Goal: Task Accomplishment & Management: Manage account settings

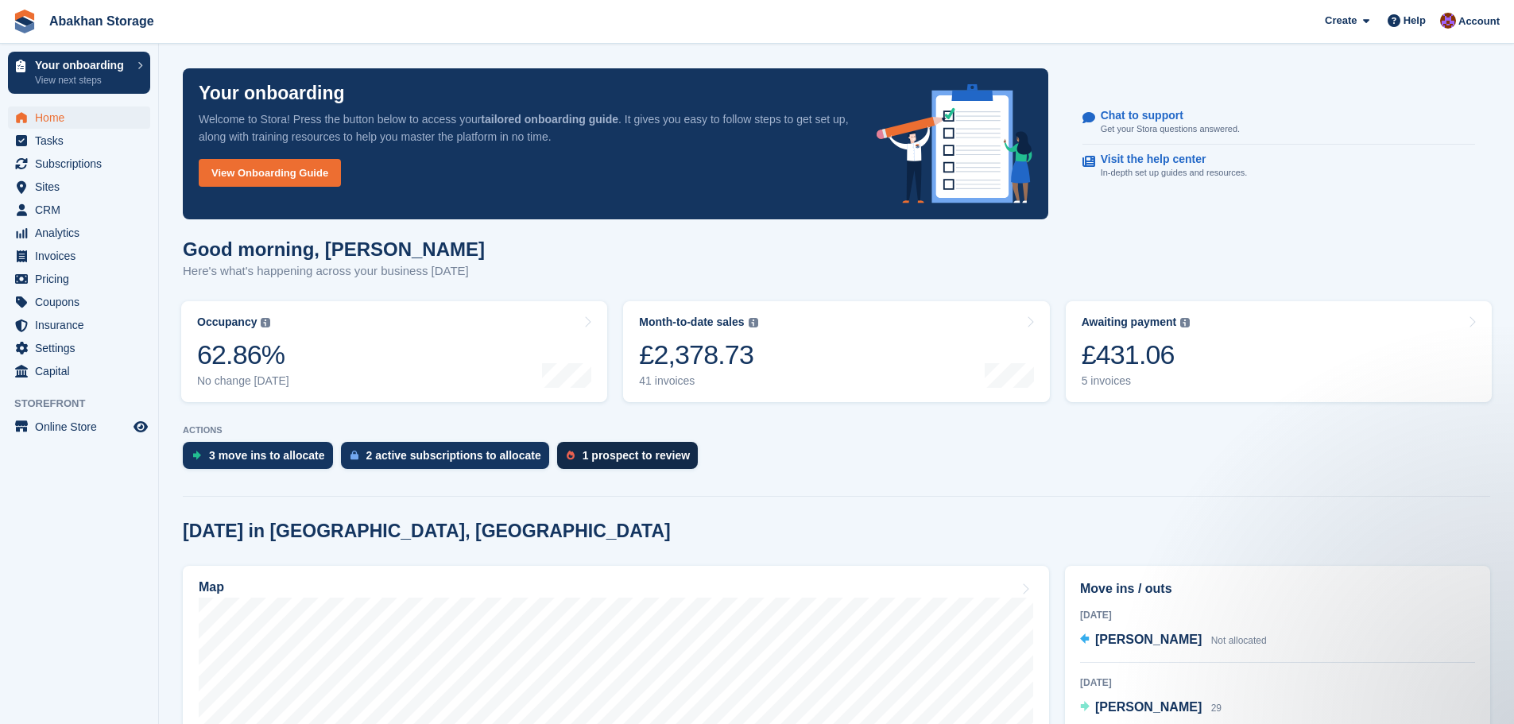
click at [617, 459] on div "1 prospect to review" at bounding box center [636, 455] width 107 height 13
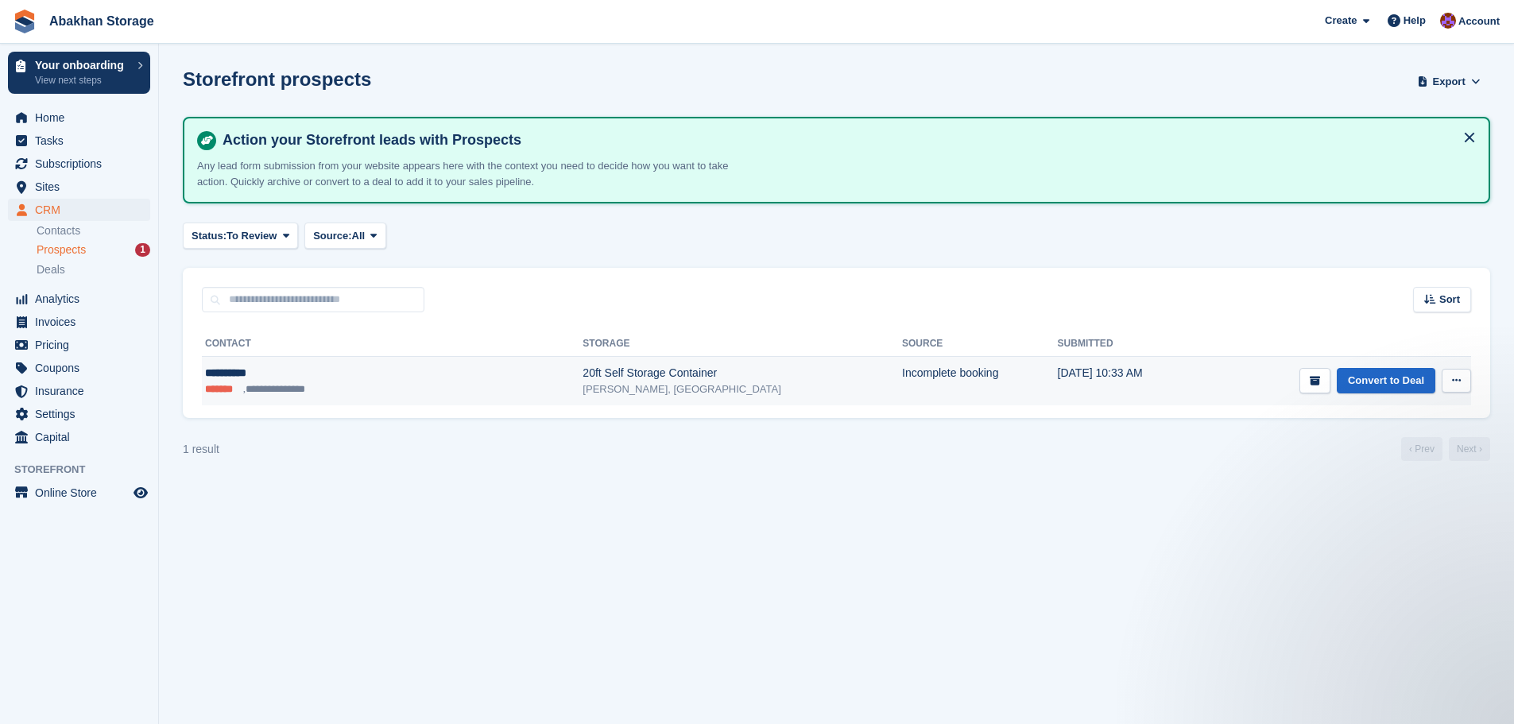
click at [1451, 388] on button at bounding box center [1456, 381] width 29 height 24
click at [1378, 466] on p "Delete prospect" at bounding box center [1395, 466] width 138 height 21
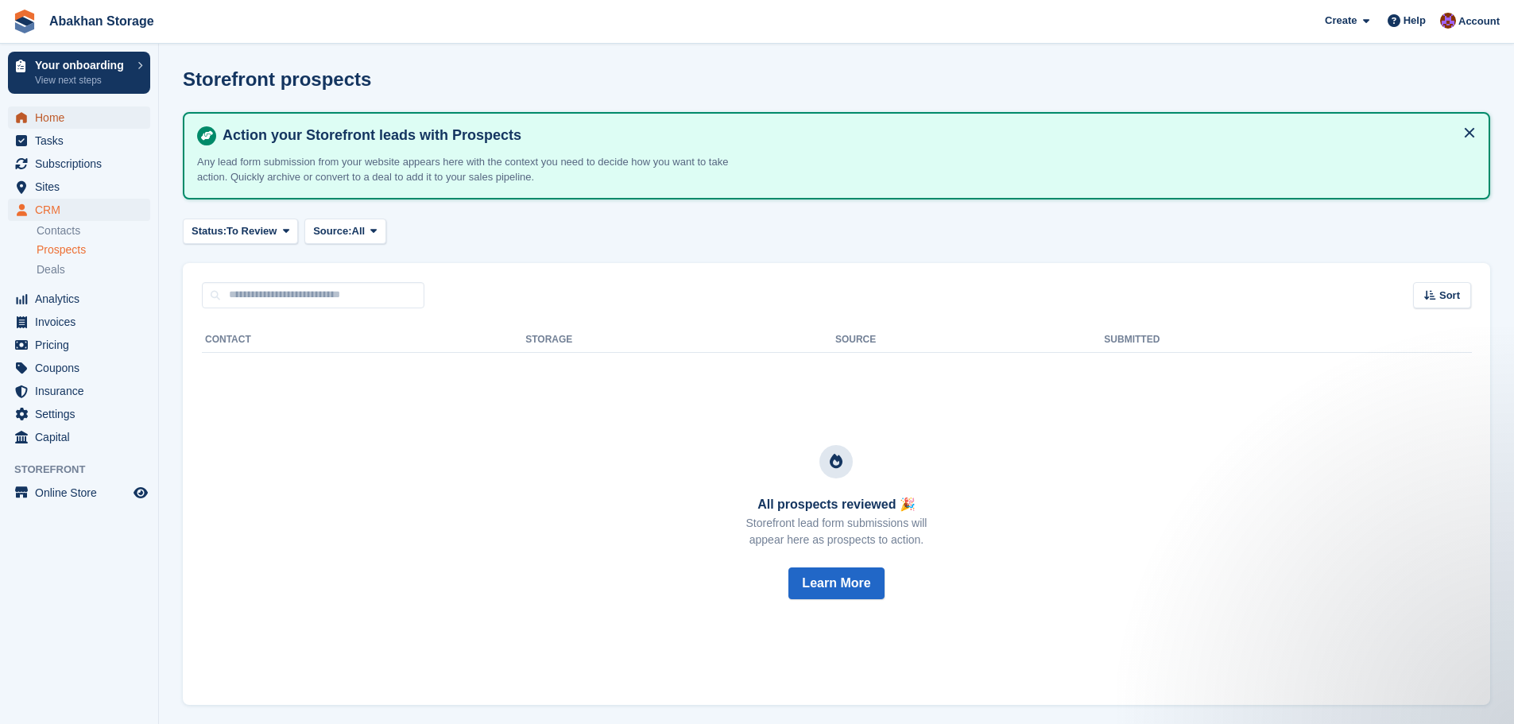
click at [72, 116] on span "Home" at bounding box center [82, 117] width 95 height 22
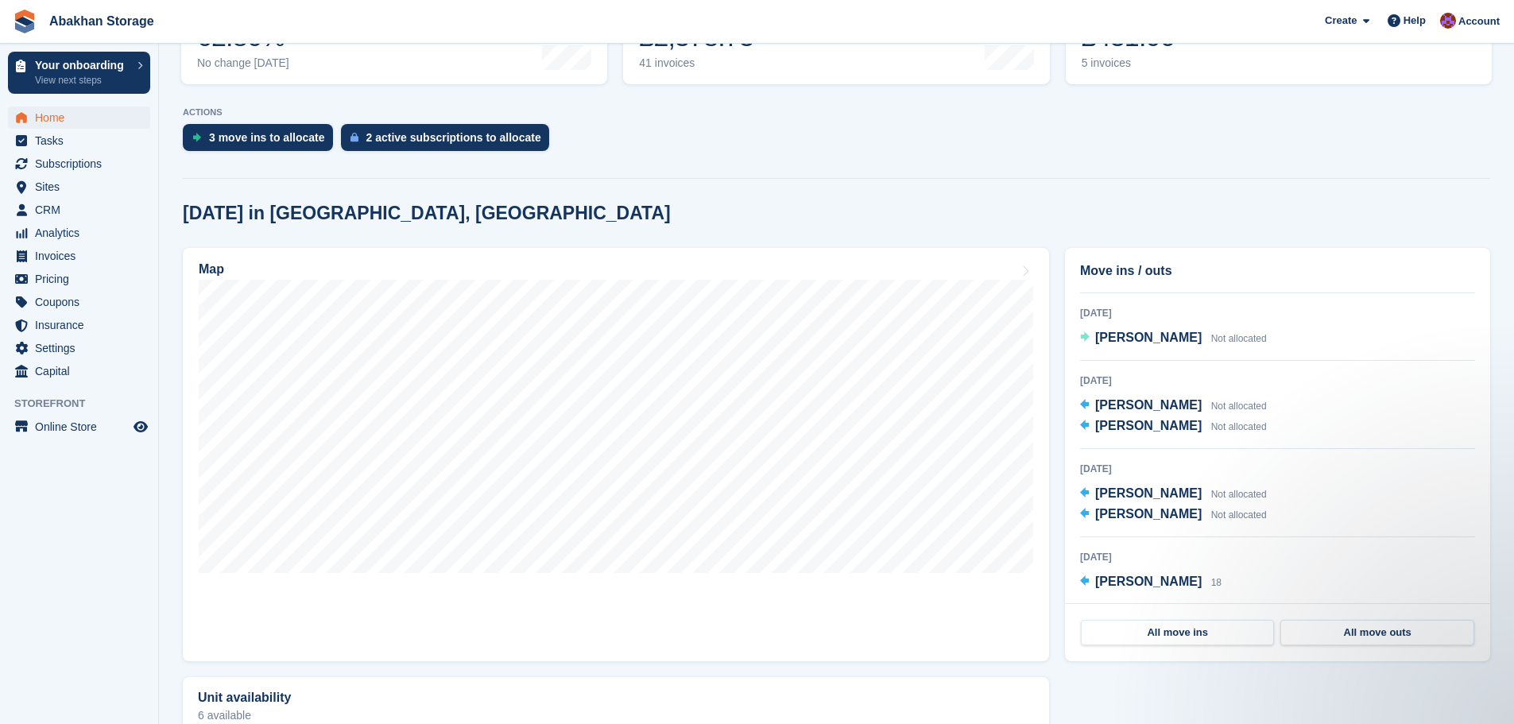
scroll to position [323, 0]
